Goal: Navigation & Orientation: Find specific page/section

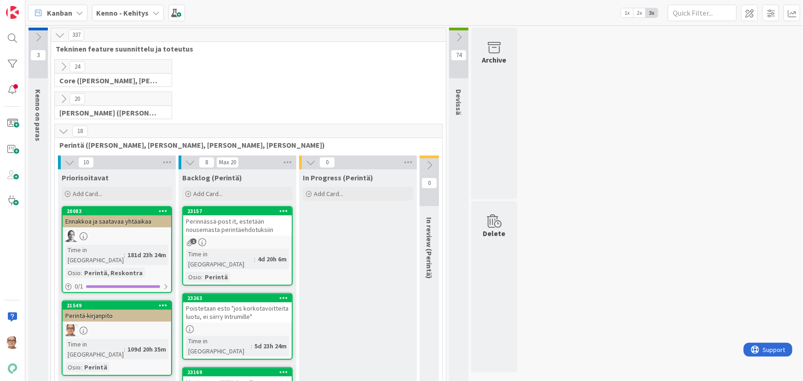
scroll to position [794, 0]
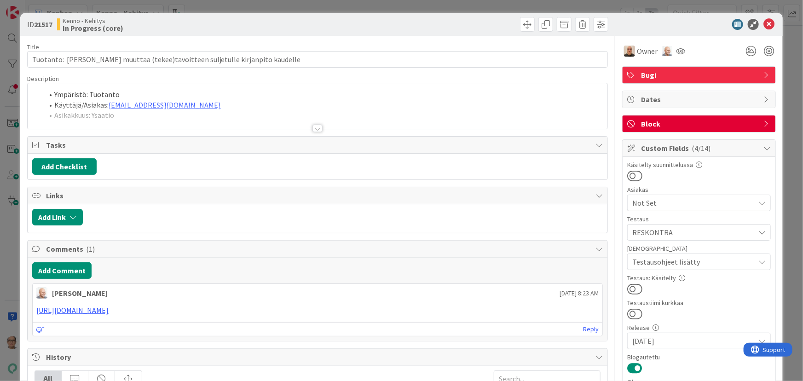
click at [313, 127] on div at bounding box center [317, 128] width 10 height 7
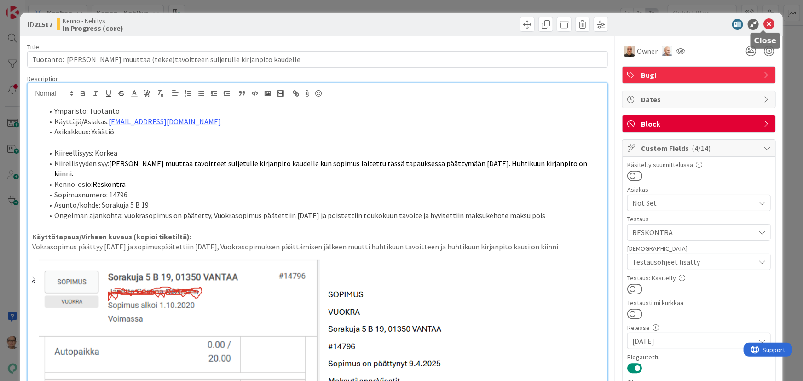
click at [763, 23] on icon at bounding box center [768, 24] width 11 height 11
